Goal: Check status: Check status

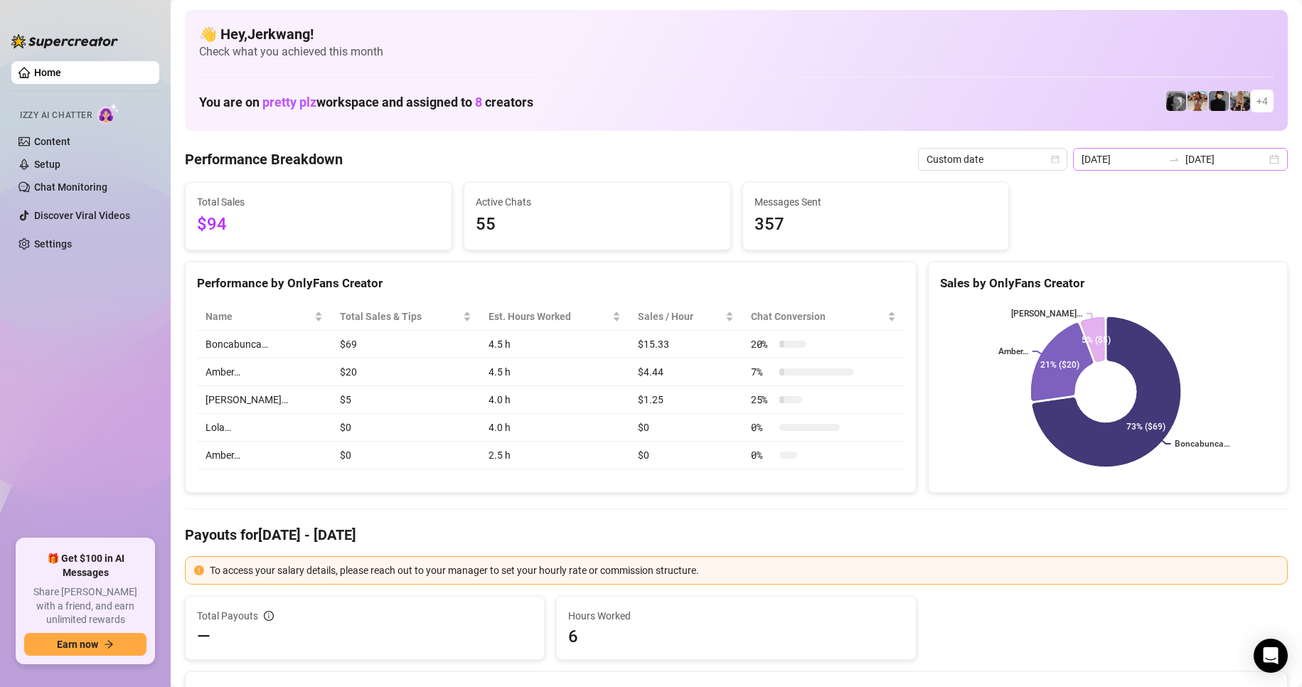
click at [1178, 152] on div "[DATE] [DATE]" at bounding box center [1180, 159] width 215 height 23
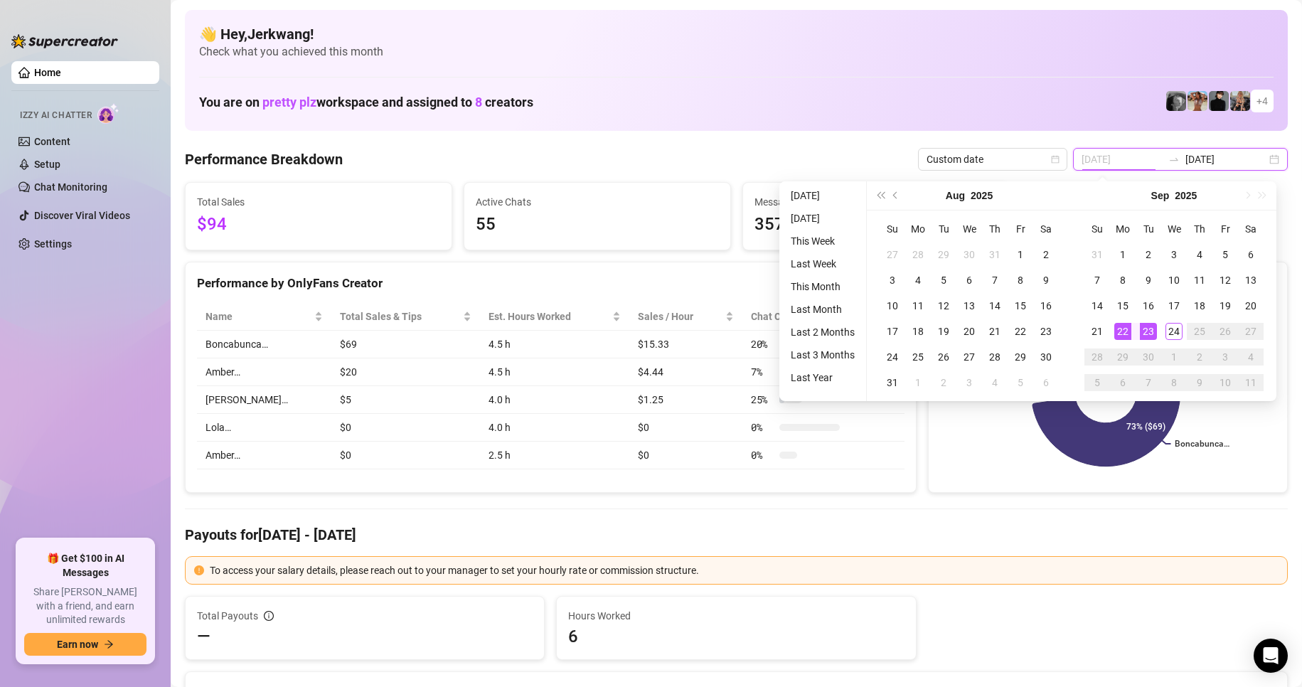
type input "[DATE]"
click at [1151, 332] on div "23" at bounding box center [1148, 331] width 17 height 17
type input "[DATE]"
click at [1166, 333] on div "24" at bounding box center [1173, 331] width 17 height 17
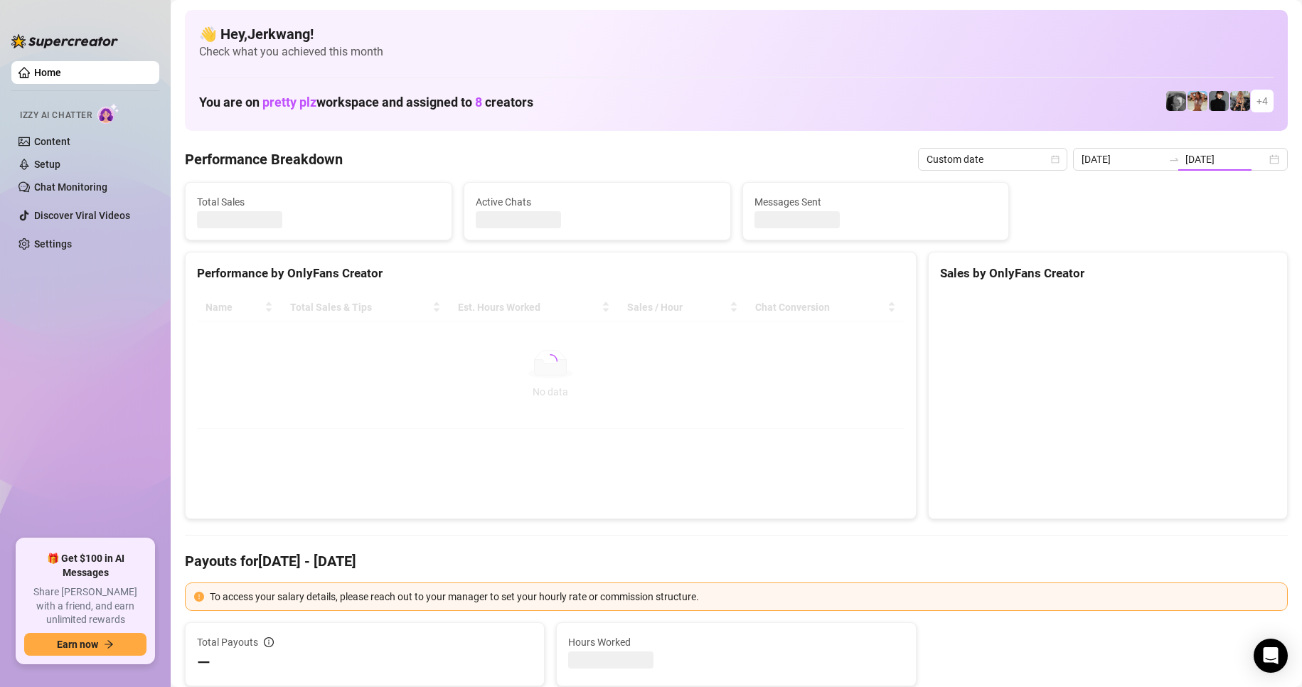
type input "[DATE]"
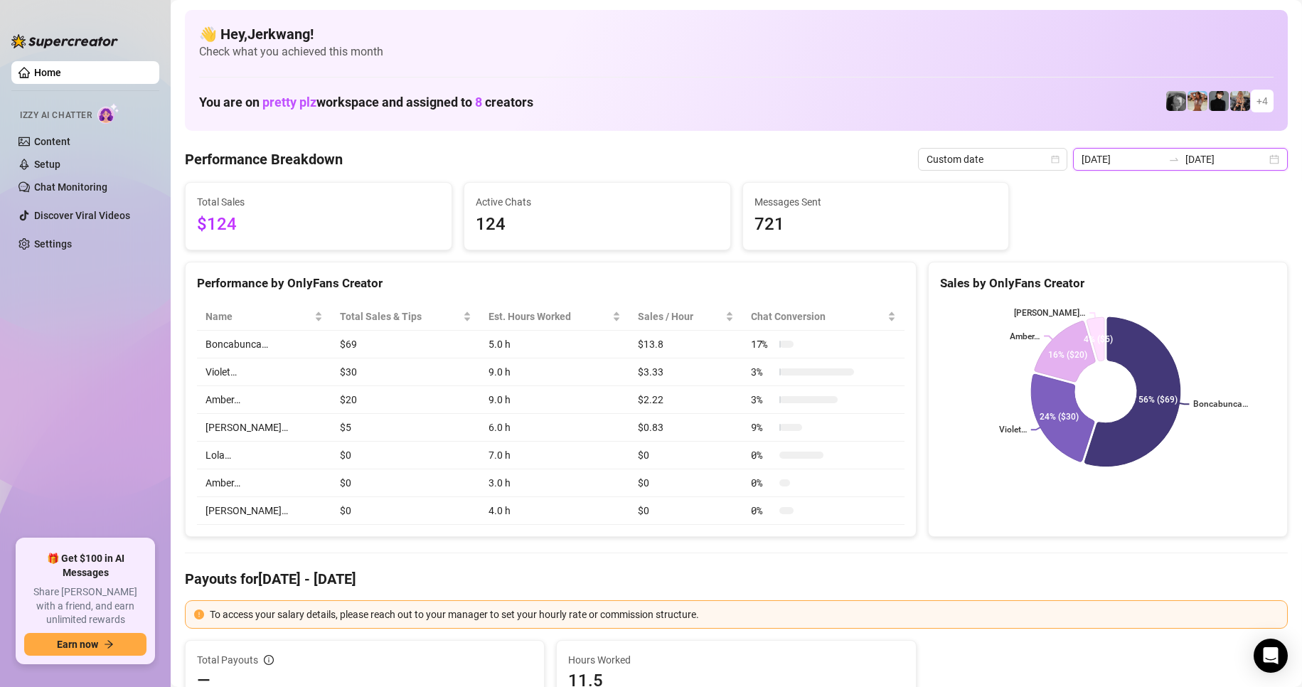
click at [1222, 155] on input "[DATE]" at bounding box center [1225, 159] width 81 height 16
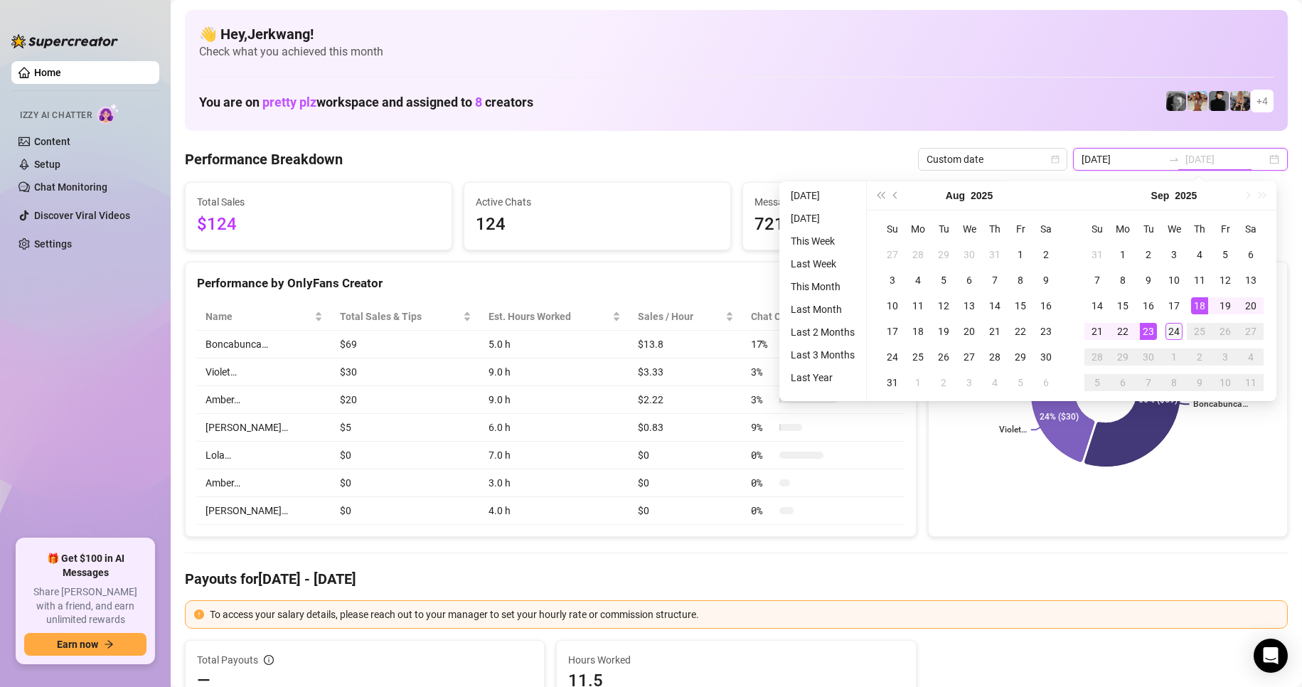
type input "[DATE]"
click at [1179, 326] on div "24" at bounding box center [1173, 331] width 17 height 17
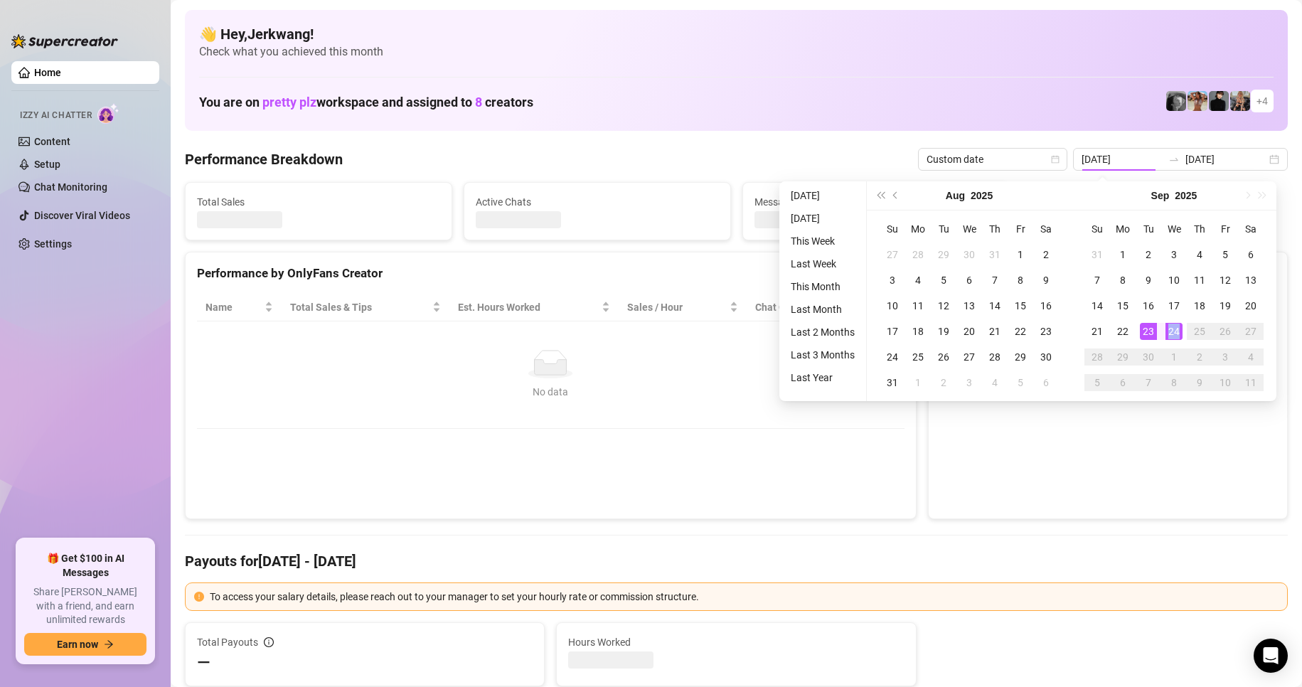
type input "[DATE]"
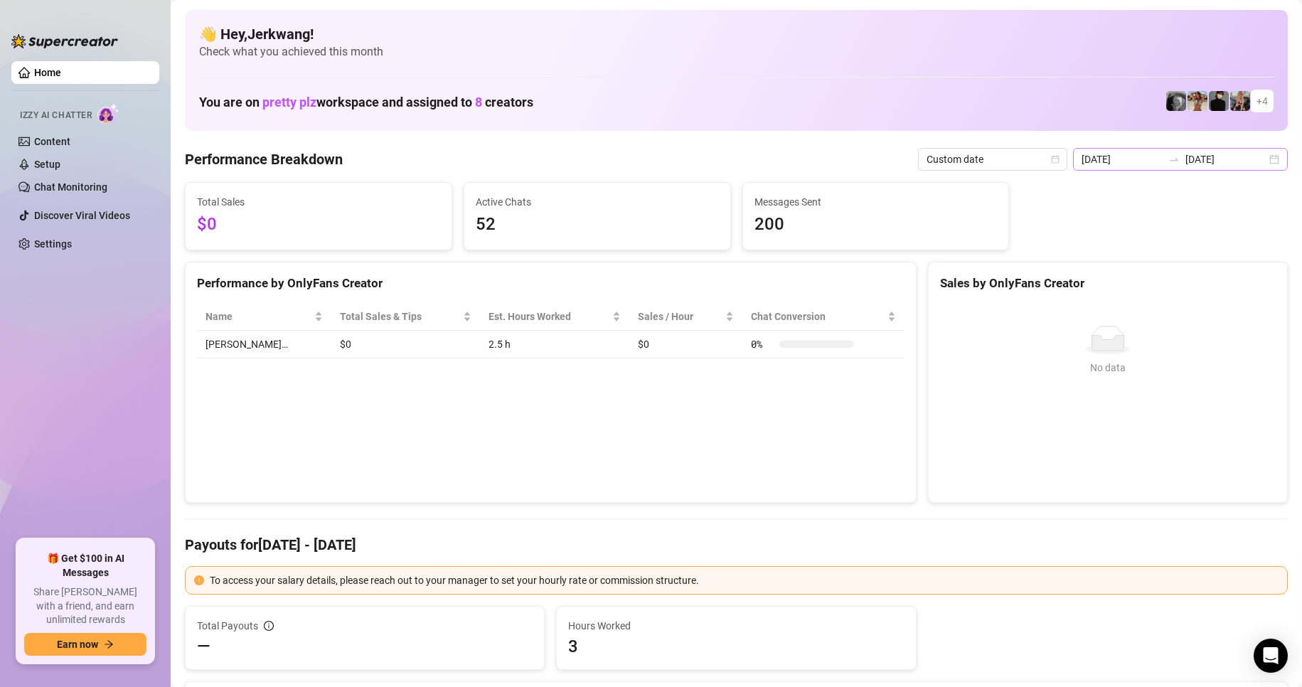
click at [1261, 156] on div "[DATE] [DATE]" at bounding box center [1180, 159] width 215 height 23
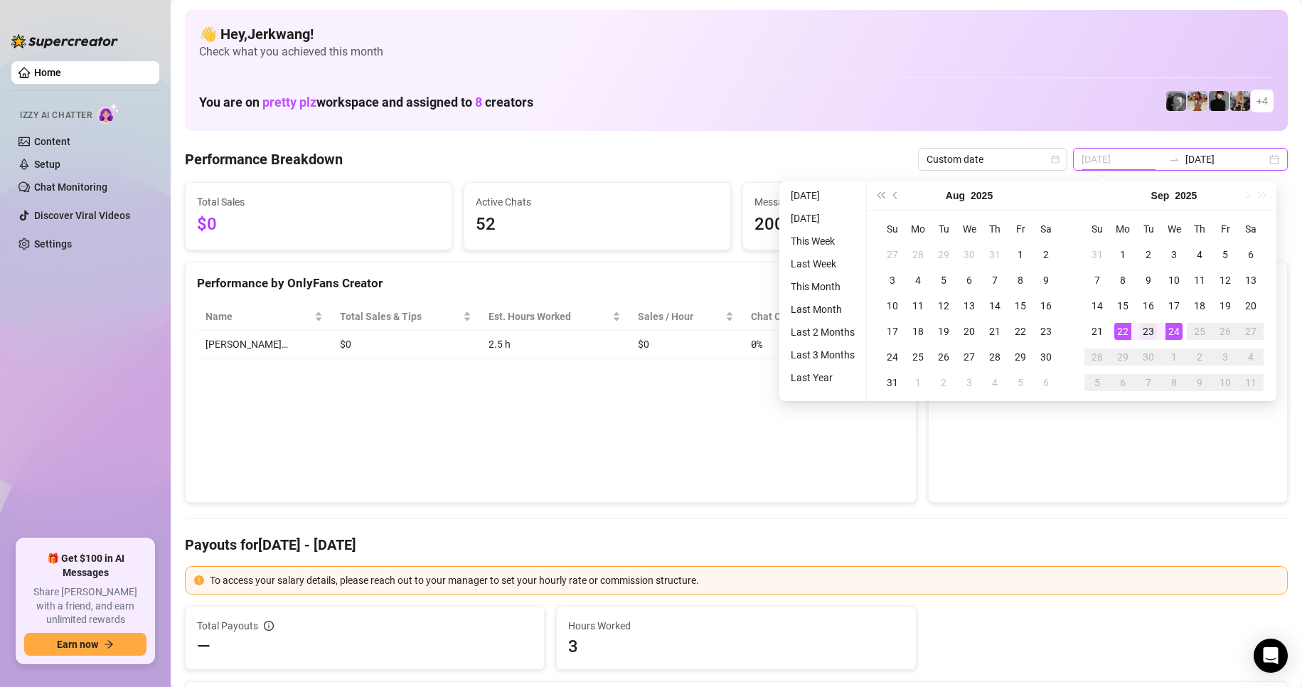
type input "[DATE]"
click at [1146, 331] on div "23" at bounding box center [1148, 331] width 17 height 17
type input "[DATE]"
click at [1173, 331] on div "24" at bounding box center [1173, 331] width 17 height 17
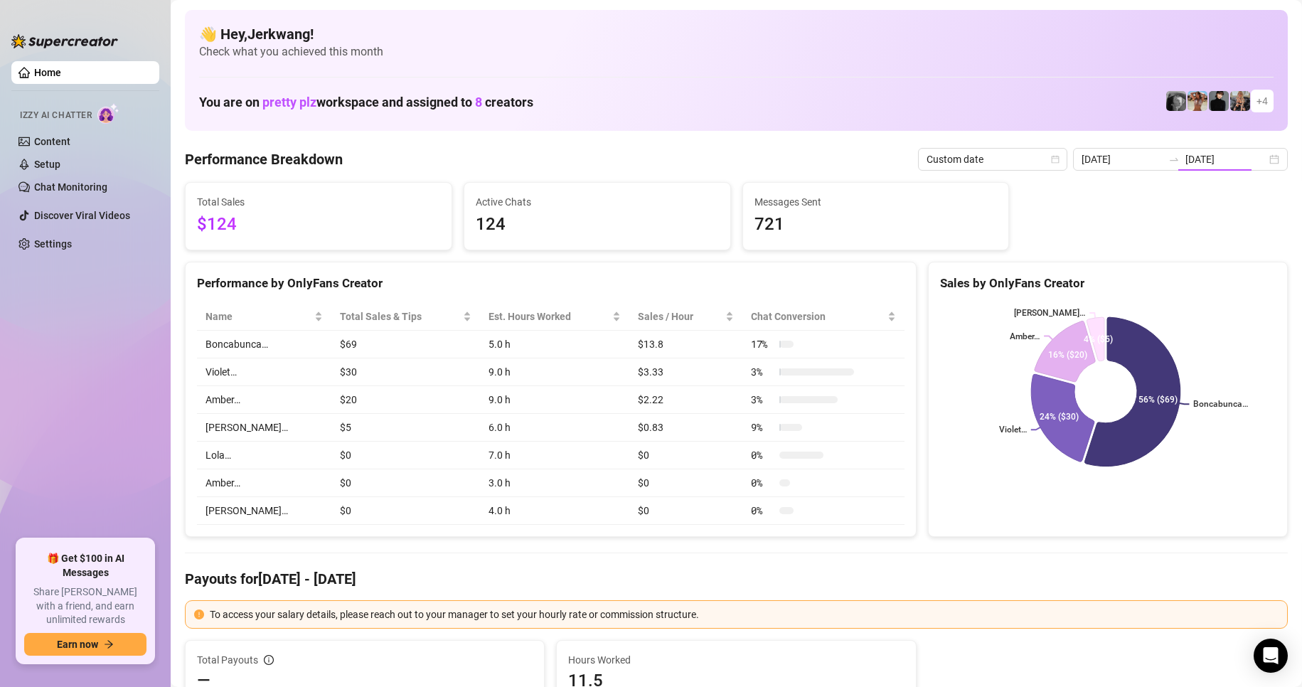
type input "[DATE]"
click at [1259, 159] on div "[DATE] [DATE]" at bounding box center [1180, 159] width 215 height 23
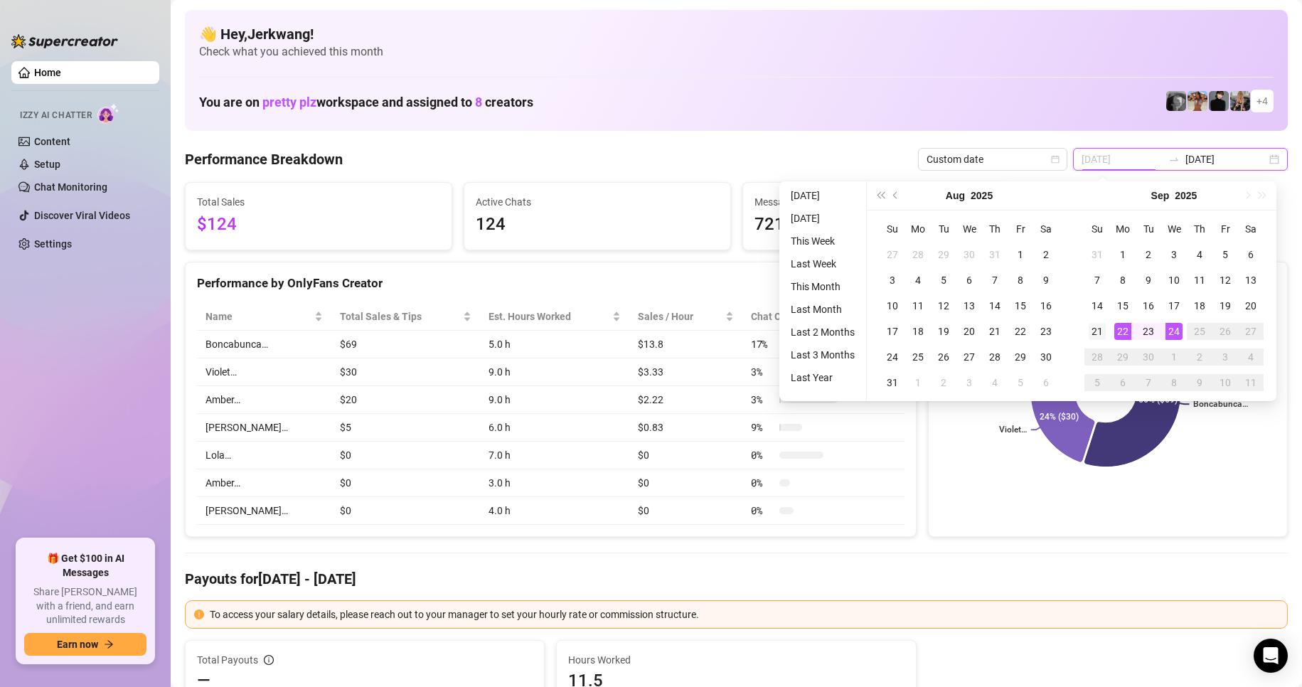
type input "[DATE]"
click at [1096, 324] on div "21" at bounding box center [1097, 331] width 17 height 17
type input "[DATE]"
click at [1170, 331] on div "24" at bounding box center [1173, 331] width 17 height 17
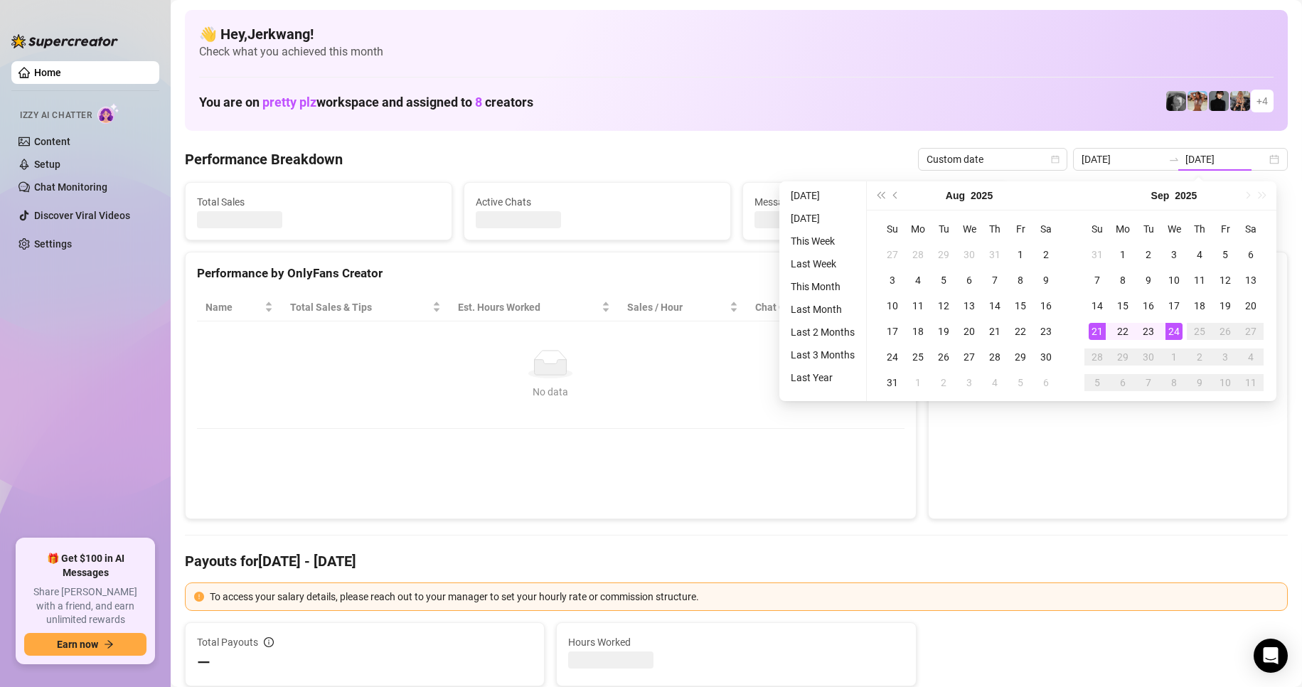
type input "[DATE]"
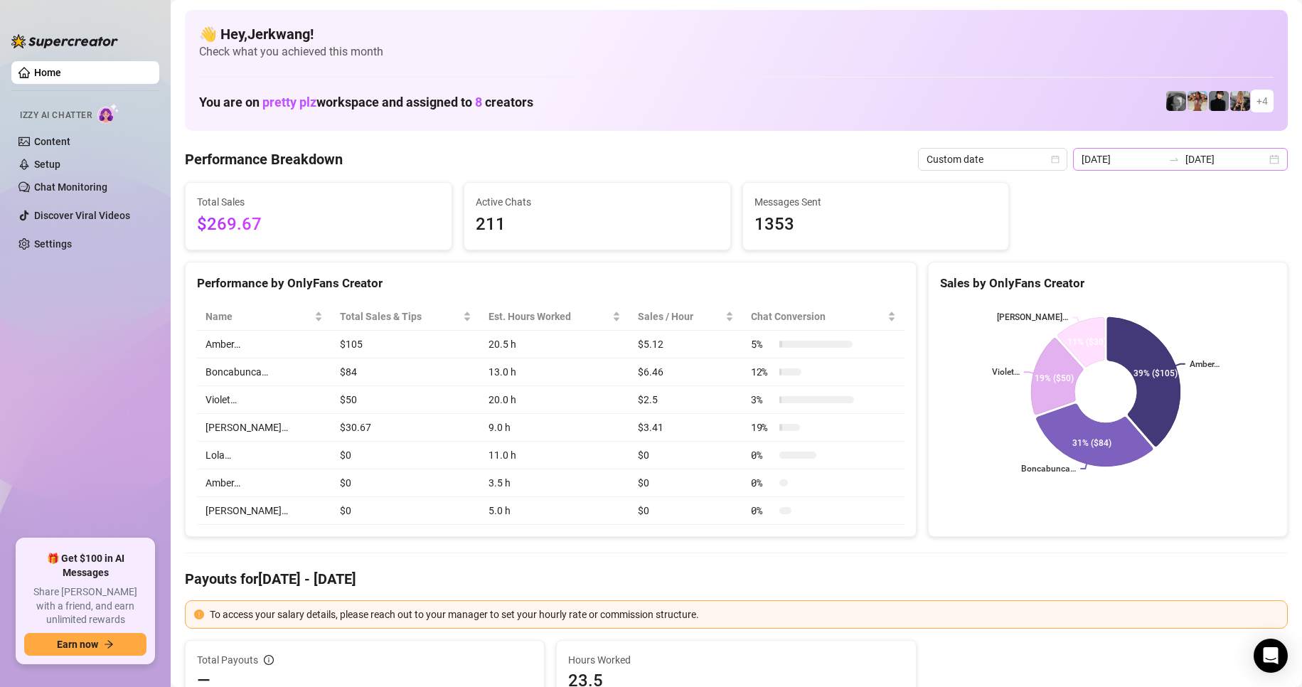
click at [1259, 161] on div "[DATE] [DATE]" at bounding box center [1180, 159] width 215 height 23
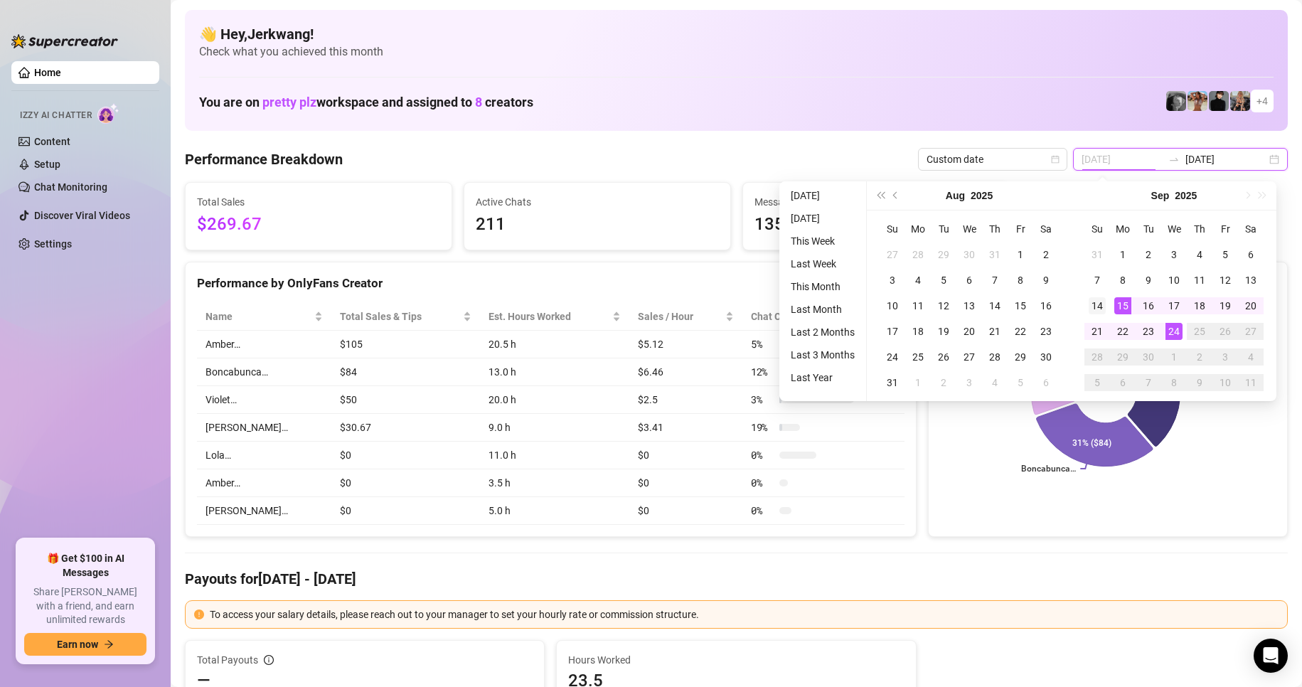
type input "[DATE]"
click at [1101, 303] on div "14" at bounding box center [1097, 305] width 17 height 17
type input "[DATE]"
click at [1180, 333] on div "24" at bounding box center [1173, 331] width 17 height 17
type input "[DATE]"
